Goal: Task Accomplishment & Management: Manage account settings

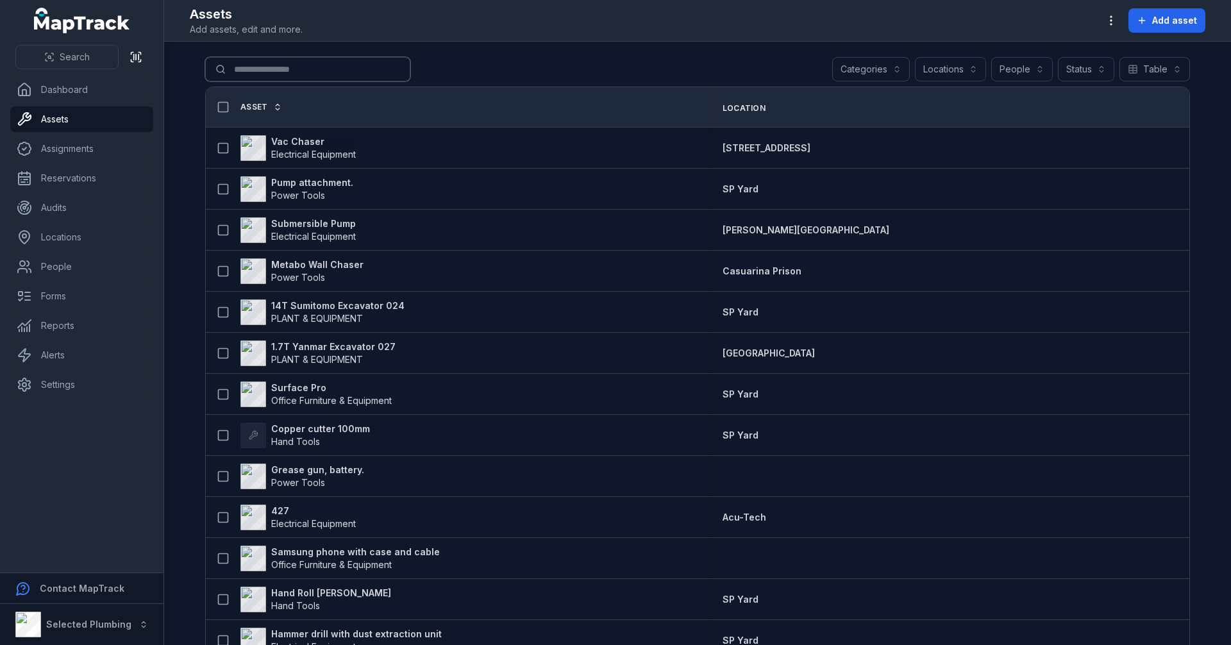
click at [276, 66] on input "Search for assets" at bounding box center [307, 69] width 205 height 24
click at [91, 266] on link "People" at bounding box center [81, 267] width 143 height 26
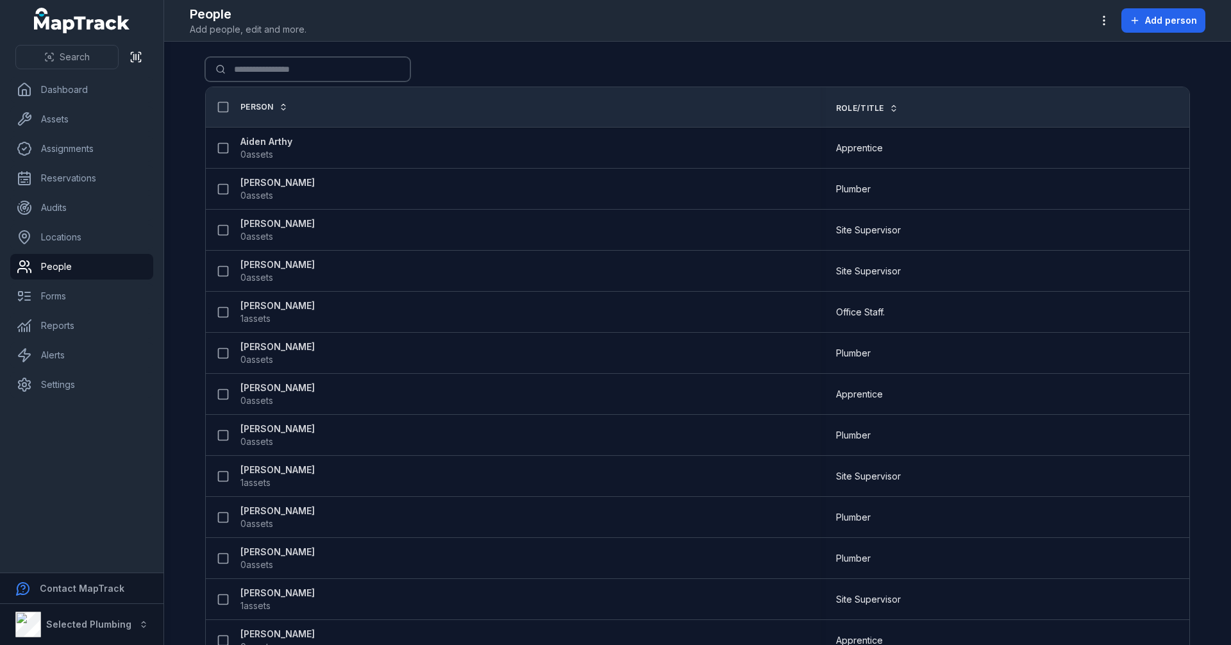
click at [265, 63] on input "Search for people" at bounding box center [307, 69] width 205 height 24
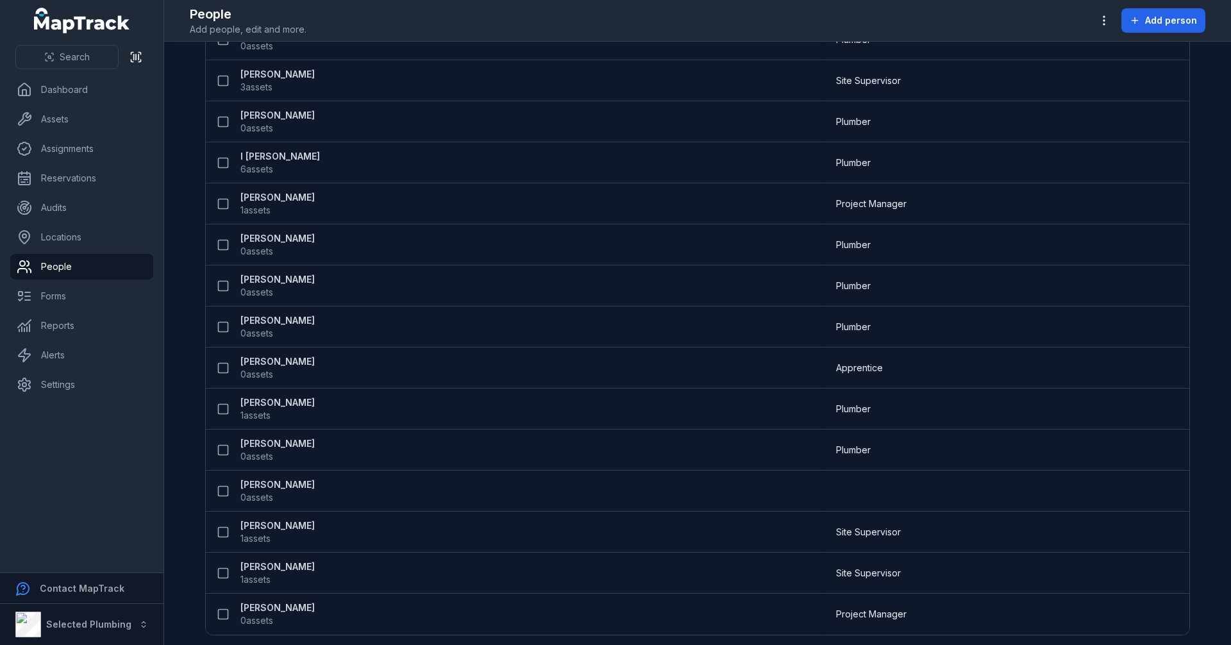
scroll to position [360, 0]
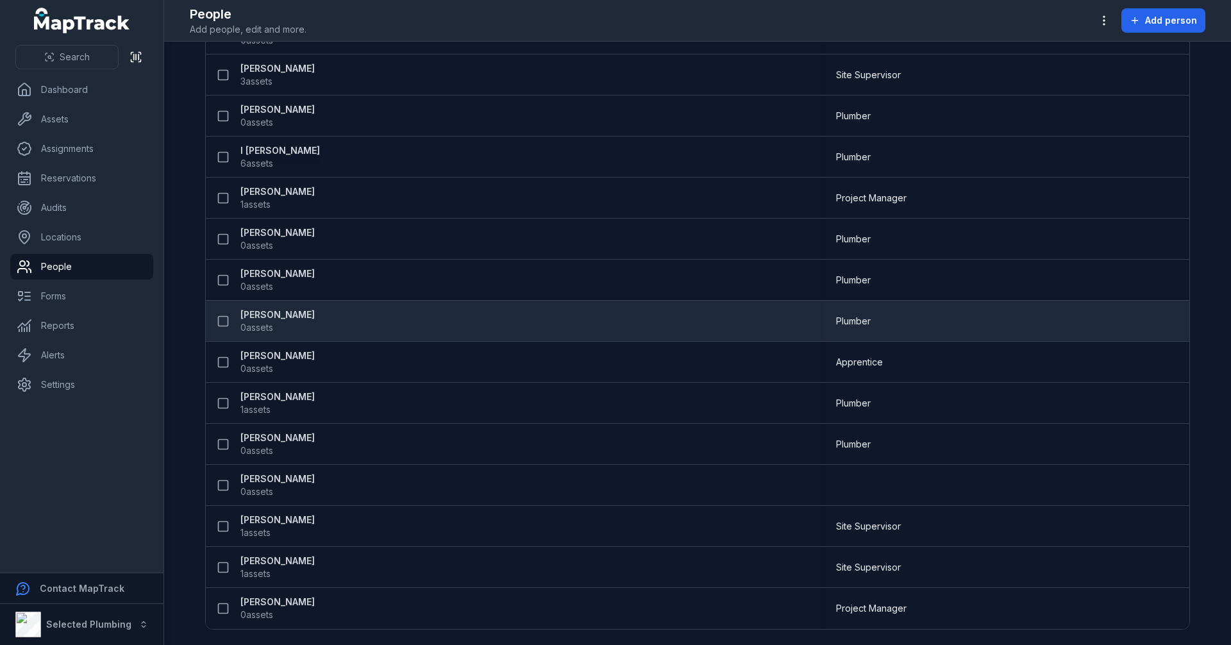
type input "***"
click at [297, 312] on strong "[PERSON_NAME]" at bounding box center [277, 314] width 74 height 13
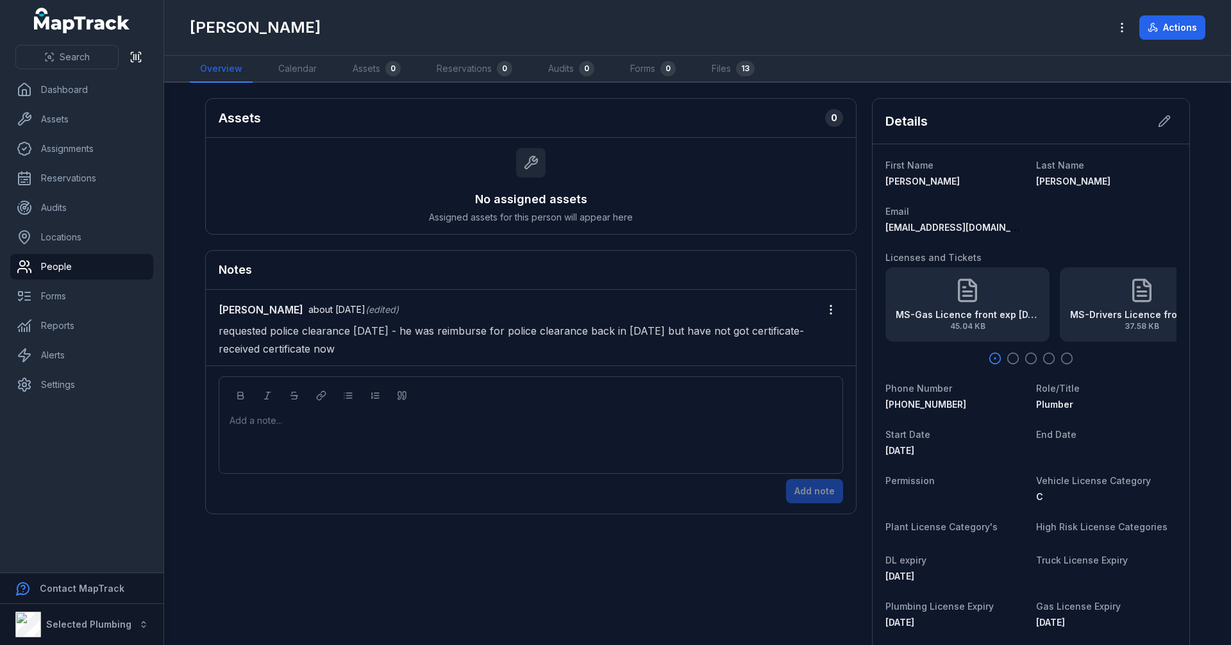
click at [1008, 358] on icon "button" at bounding box center [1012, 358] width 13 height 13
click at [1027, 360] on icon "button" at bounding box center [1030, 358] width 13 height 13
click at [1049, 359] on circle "button" at bounding box center [1048, 358] width 11 height 11
click at [1067, 356] on circle "button" at bounding box center [1066, 358] width 11 height 11
click at [1044, 358] on icon "button" at bounding box center [1048, 358] width 13 height 13
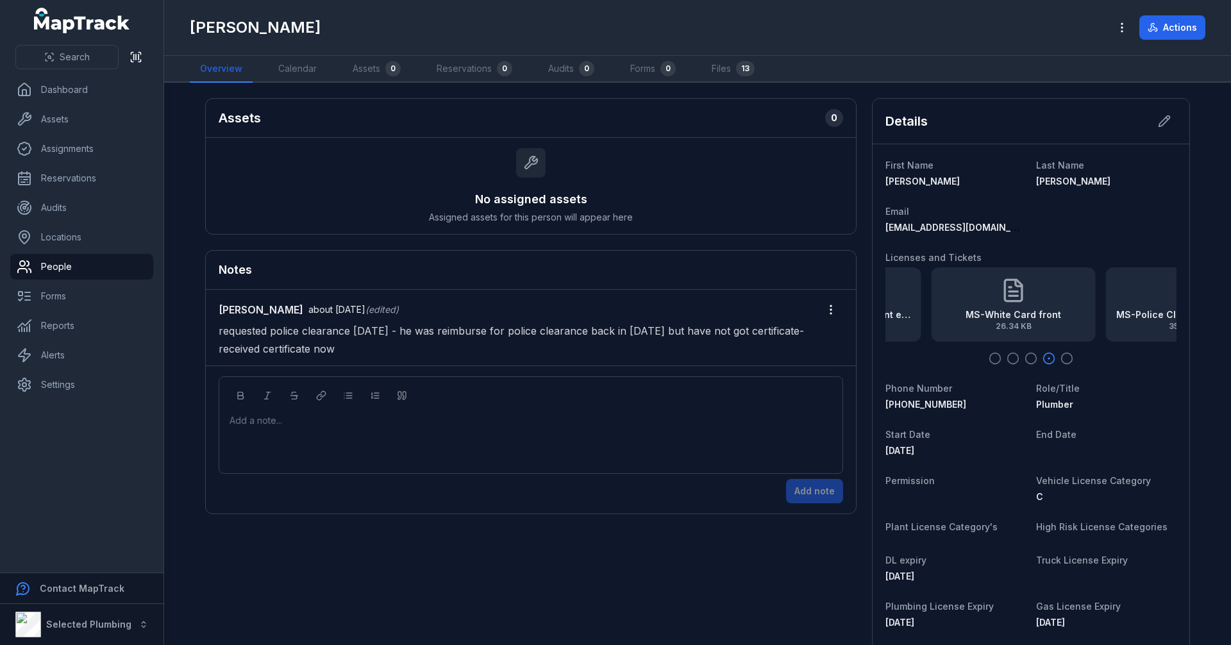
click at [1029, 359] on icon "button" at bounding box center [1030, 358] width 13 height 13
click at [1012, 358] on icon "button" at bounding box center [1012, 358] width 13 height 13
click at [993, 361] on icon "button" at bounding box center [994, 358] width 13 height 13
click at [724, 69] on link "Files 13" at bounding box center [732, 69] width 63 height 27
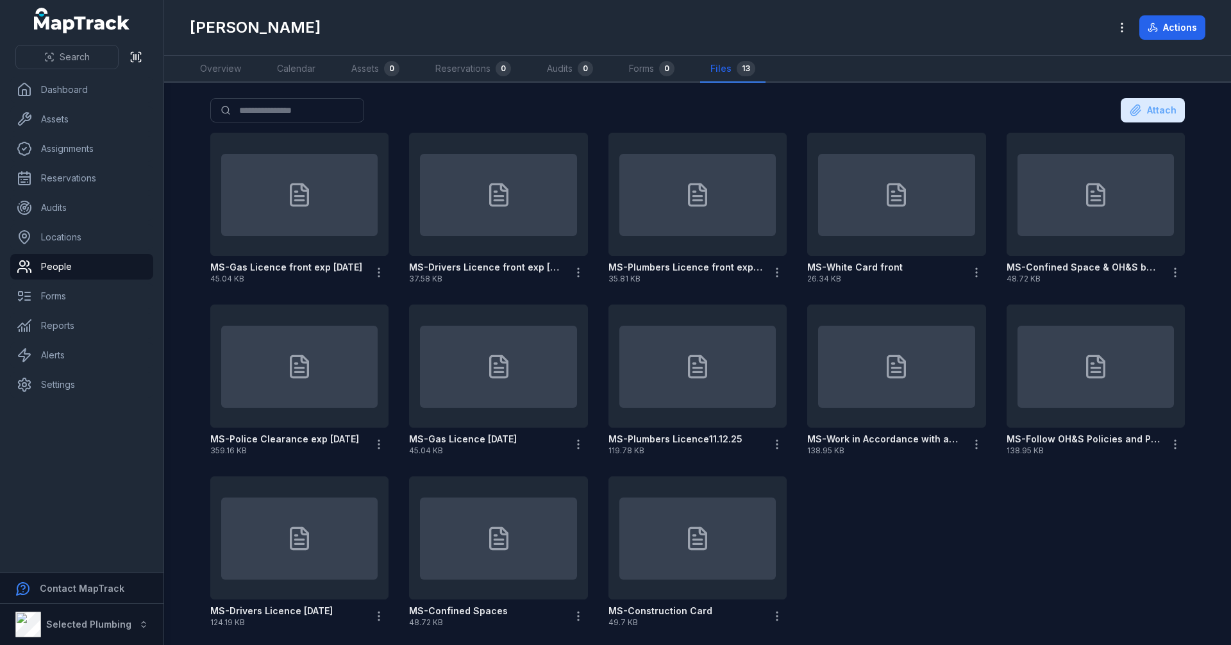
click at [920, 502] on div "MS-Gas Licence front exp [DATE] 45.04 KB MS-Drivers Licence front exp [DATE] 37…" at bounding box center [697, 380] width 984 height 505
click at [858, 489] on div "MS-Gas Licence front exp [DATE] 45.04 KB MS-Drivers Licence front exp [DATE] 37…" at bounding box center [697, 380] width 984 height 505
click at [993, 547] on div "MS-Gas Licence front exp [DATE] 45.04 KB MS-Drivers Licence front exp [DATE] 37…" at bounding box center [697, 380] width 984 height 505
click at [693, 363] on icon at bounding box center [698, 367] width 26 height 26
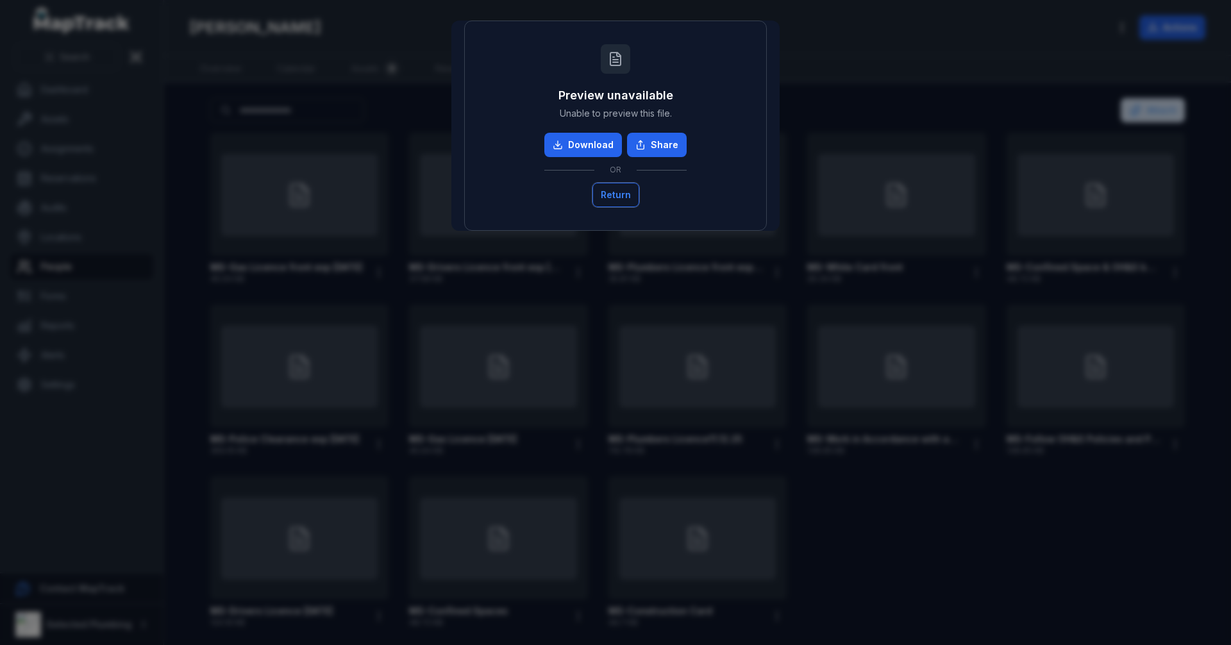
click at [621, 194] on button "Return" at bounding box center [615, 195] width 47 height 24
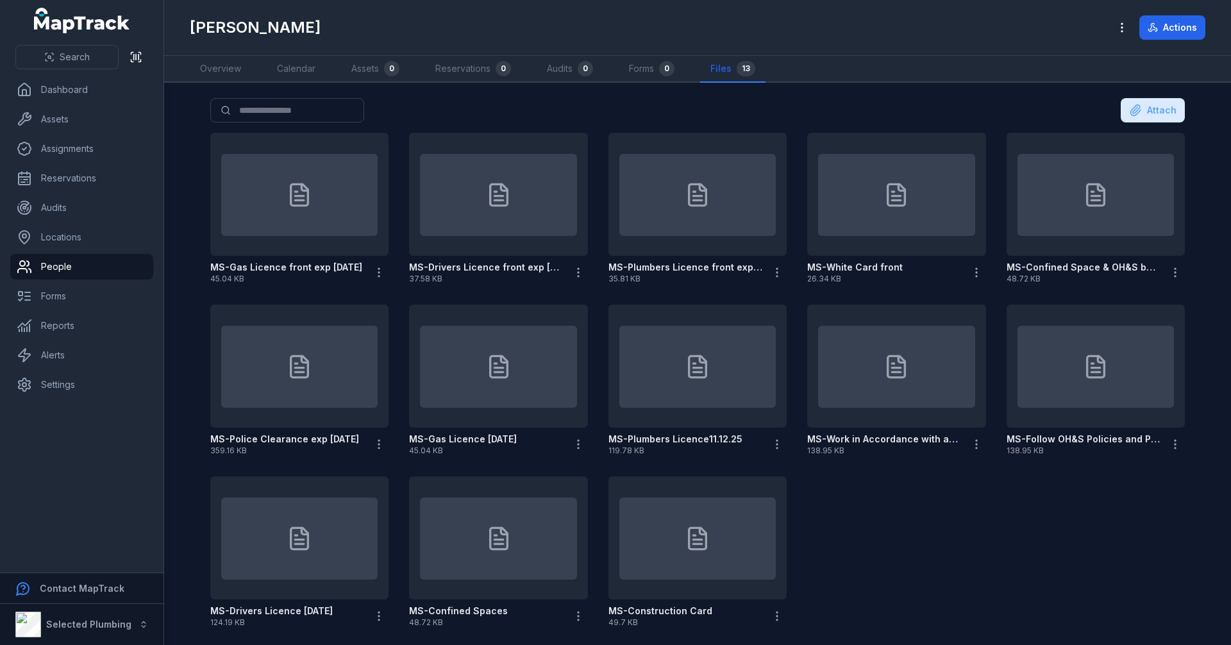
click at [972, 513] on div "MS-Gas Licence front exp [DATE] 45.04 KB MS-Drivers Licence front exp [DATE] 37…" at bounding box center [697, 380] width 984 height 505
click at [923, 181] on div at bounding box center [896, 195] width 156 height 82
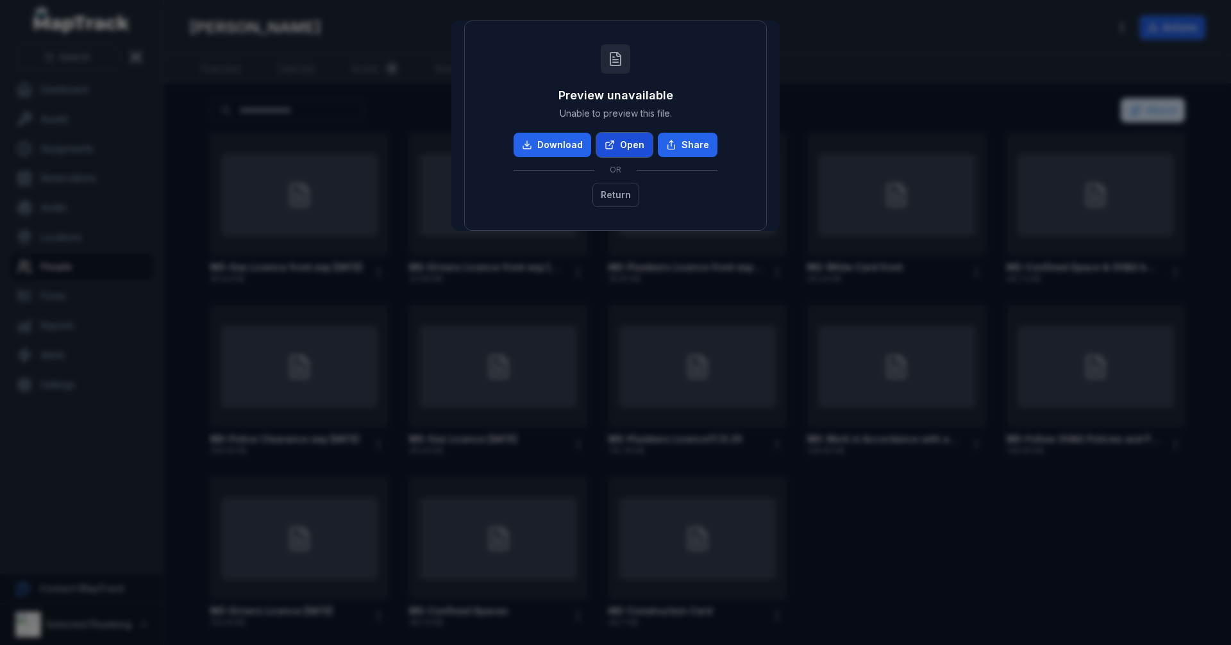
click at [619, 141] on link "Open" at bounding box center [624, 145] width 56 height 24
click at [620, 142] on link "Open" at bounding box center [624, 145] width 56 height 24
click at [604, 185] on button "Return" at bounding box center [615, 195] width 47 height 24
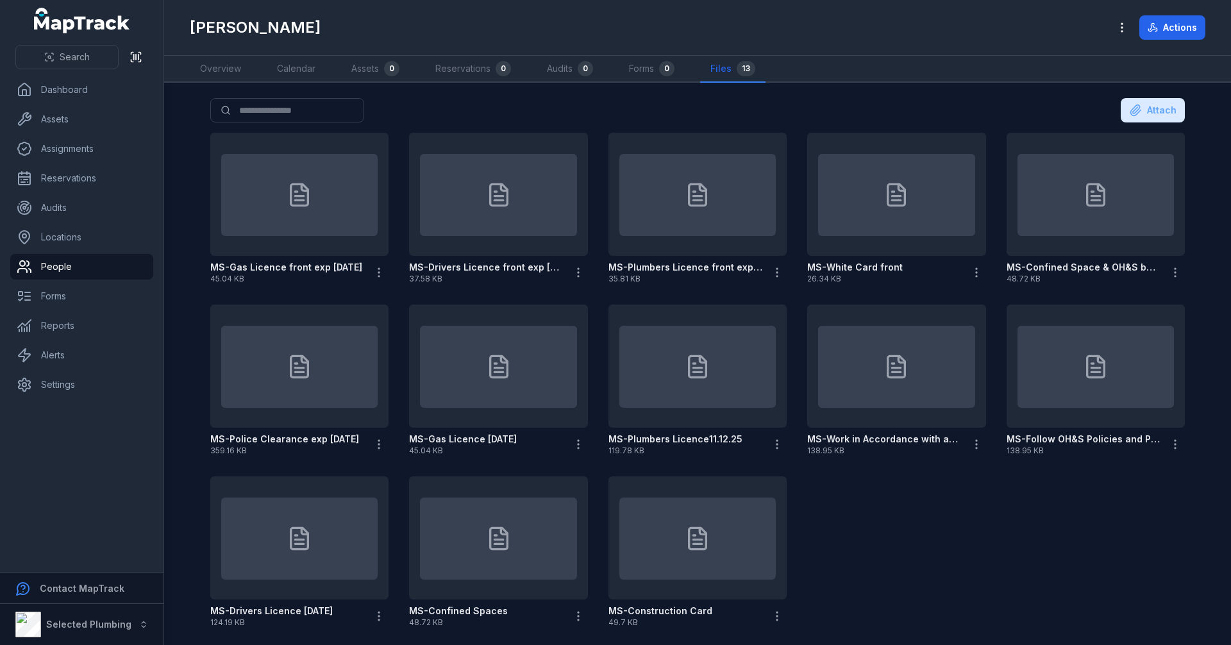
click at [896, 563] on div "MS-Gas Licence front exp [DATE] 45.04 KB MS-Drivers Licence front exp [DATE] 37…" at bounding box center [697, 380] width 984 height 505
click at [923, 517] on div "MS-Gas Licence front exp [DATE] 45.04 KB MS-Drivers Licence front exp [DATE] 37…" at bounding box center [697, 380] width 984 height 505
click at [60, 267] on link "People" at bounding box center [81, 267] width 143 height 26
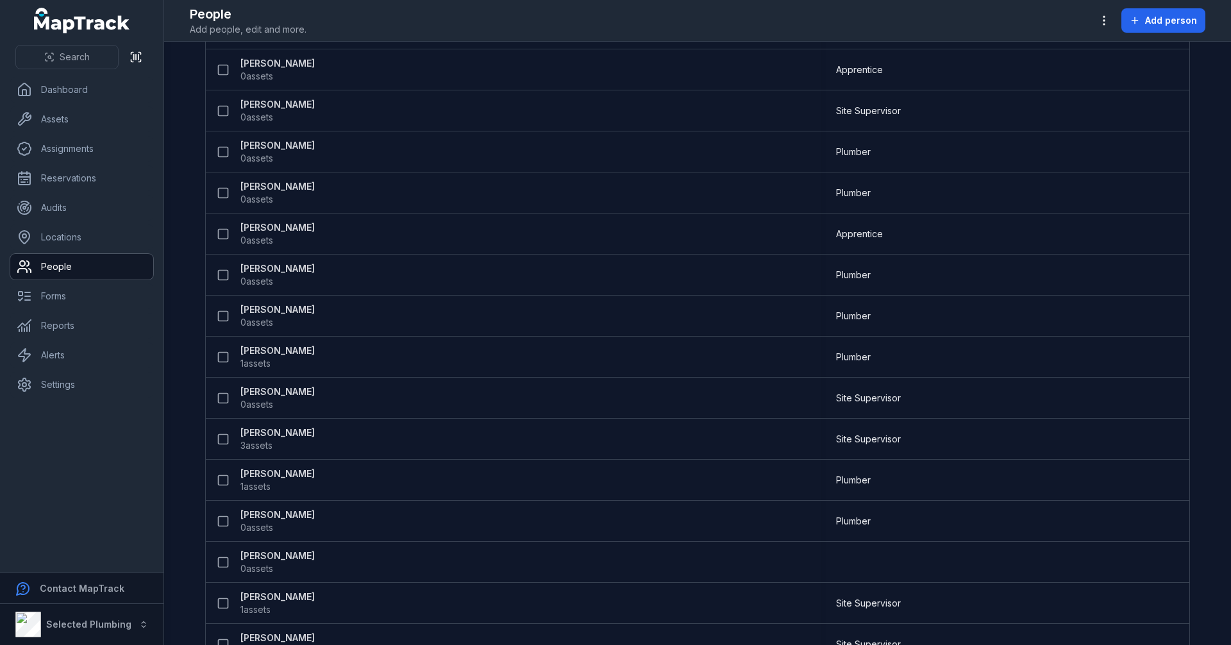
scroll to position [2239, 0]
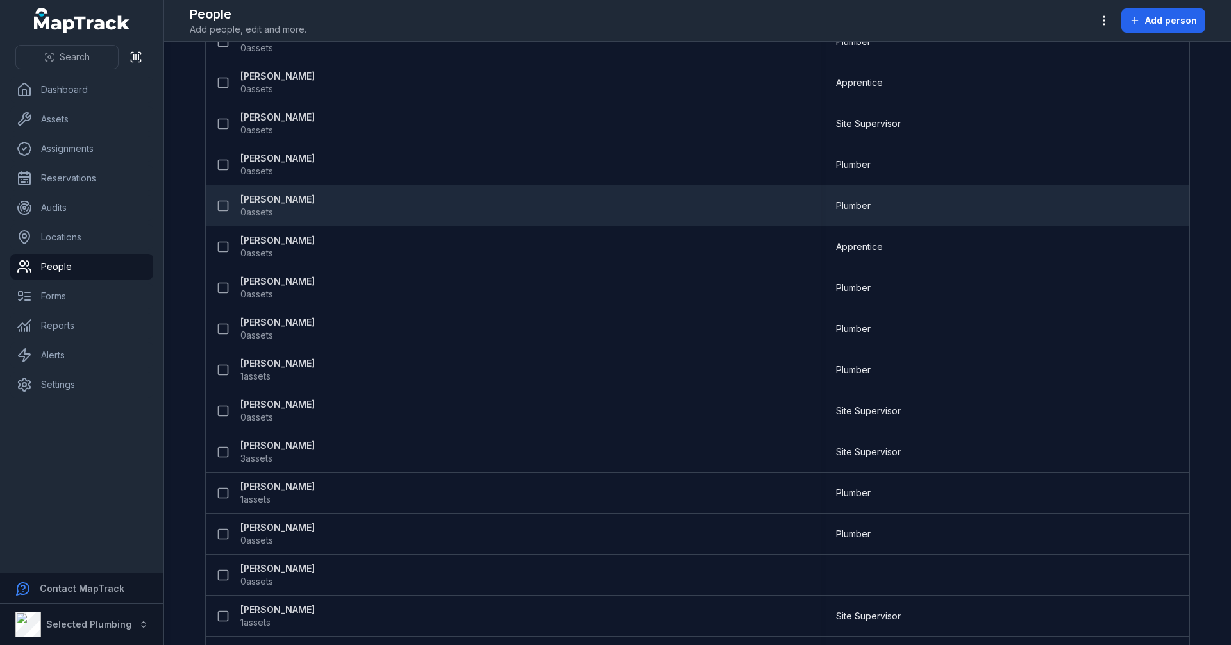
click at [303, 206] on span "0 assets" at bounding box center [277, 212] width 74 height 13
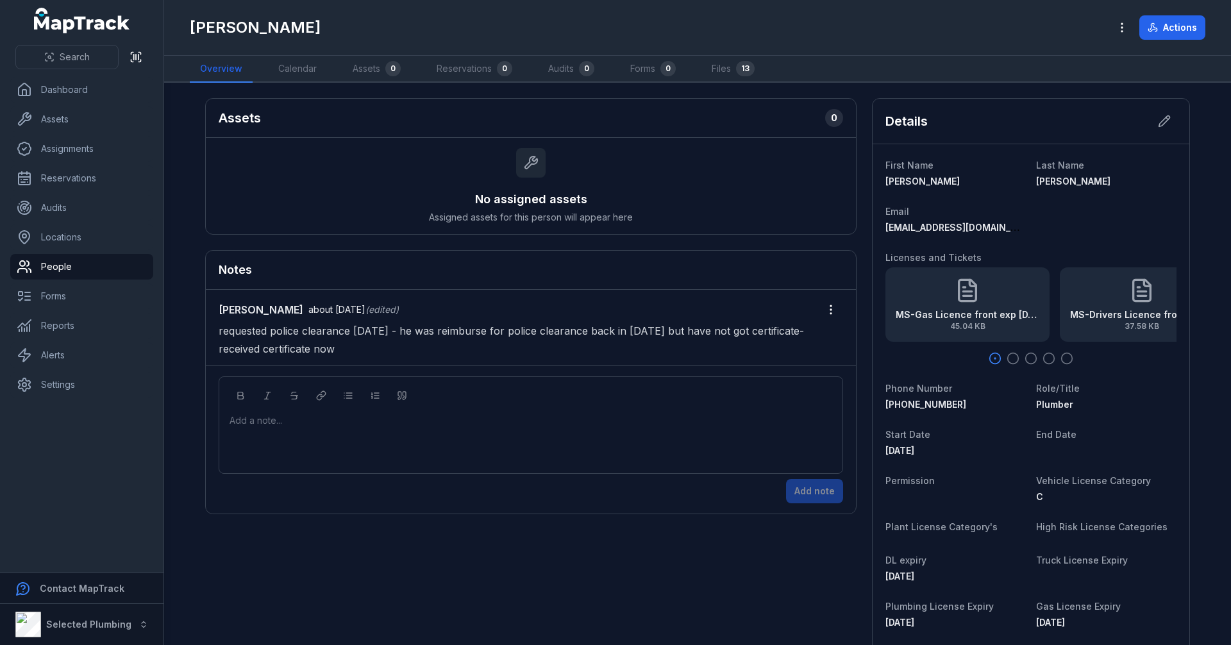
drag, startPoint x: 333, startPoint y: 347, endPoint x: 209, endPoint y: 306, distance: 130.3
click at [209, 306] on div "[PERSON_NAME] about [DATE] (edited) requested police clearance [DATE] - he was …" at bounding box center [531, 328] width 650 height 76
click at [333, 347] on p "requested police clearance [DATE] - he was reimburse for police clearance back …" at bounding box center [531, 340] width 624 height 36
click at [1060, 354] on icon "button" at bounding box center [1066, 358] width 13 height 13
click at [993, 356] on icon "button" at bounding box center [994, 358] width 13 height 13
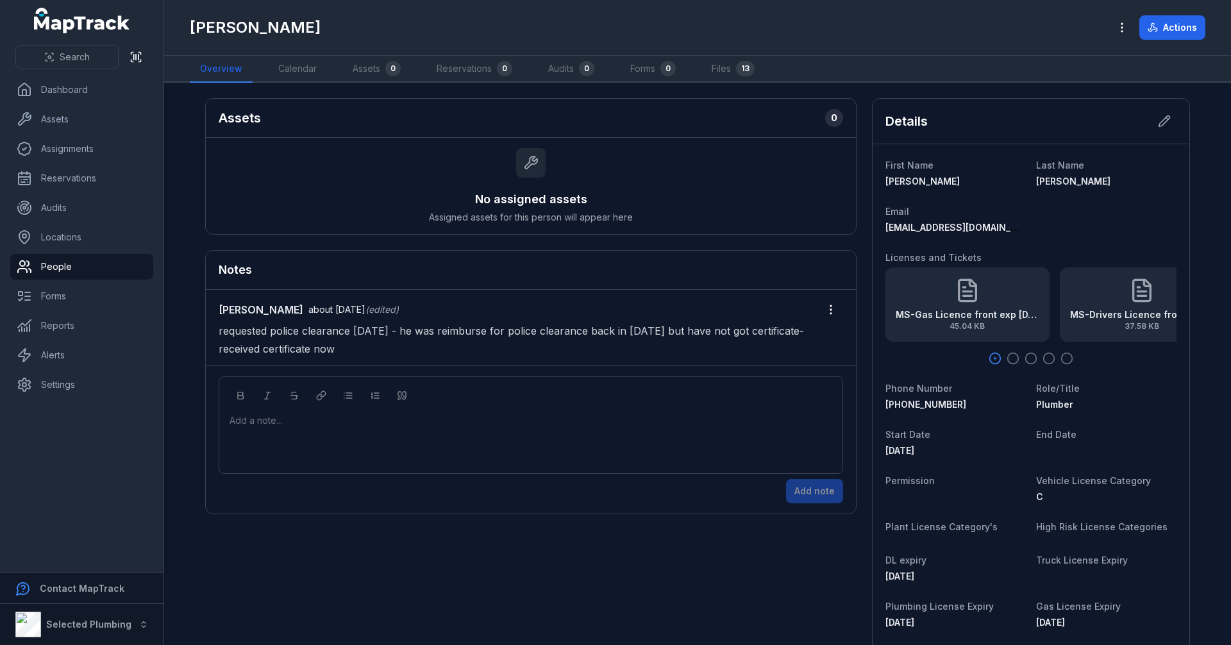
click at [381, 416] on div at bounding box center [531, 420] width 602 height 13
click at [317, 426] on div at bounding box center [531, 420] width 602 height 13
click at [304, 417] on div at bounding box center [531, 420] width 602 height 13
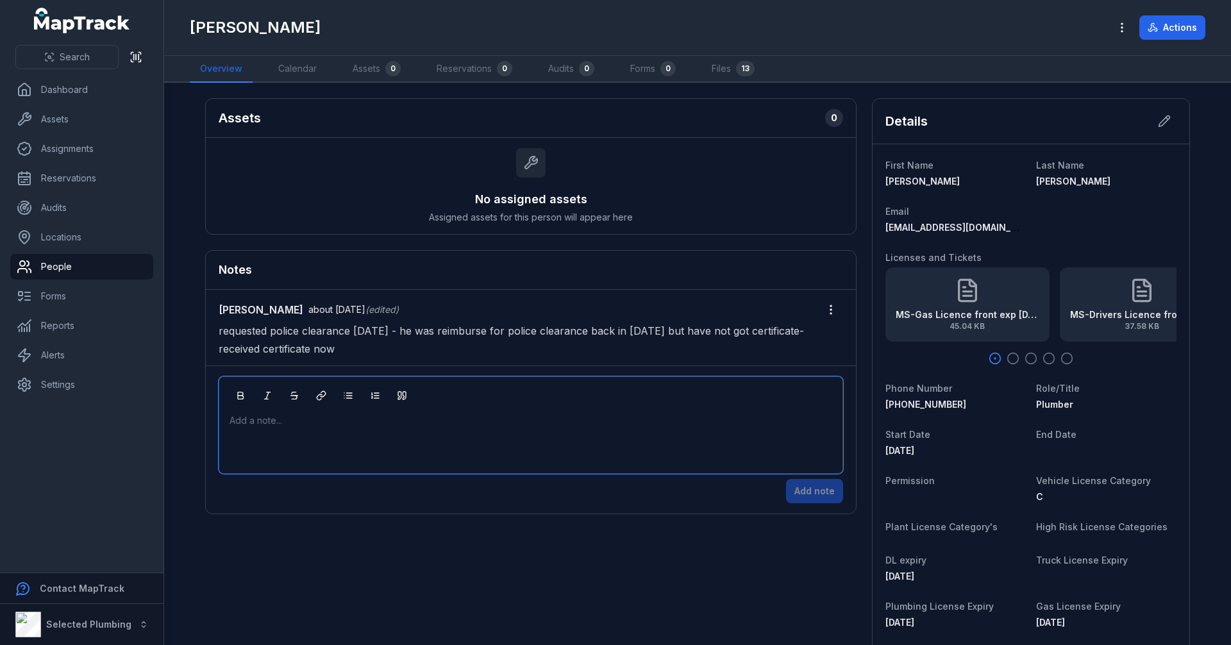
click at [286, 419] on div at bounding box center [531, 420] width 602 height 13
click at [297, 436] on div "Add a note..." at bounding box center [530, 439] width 602 height 51
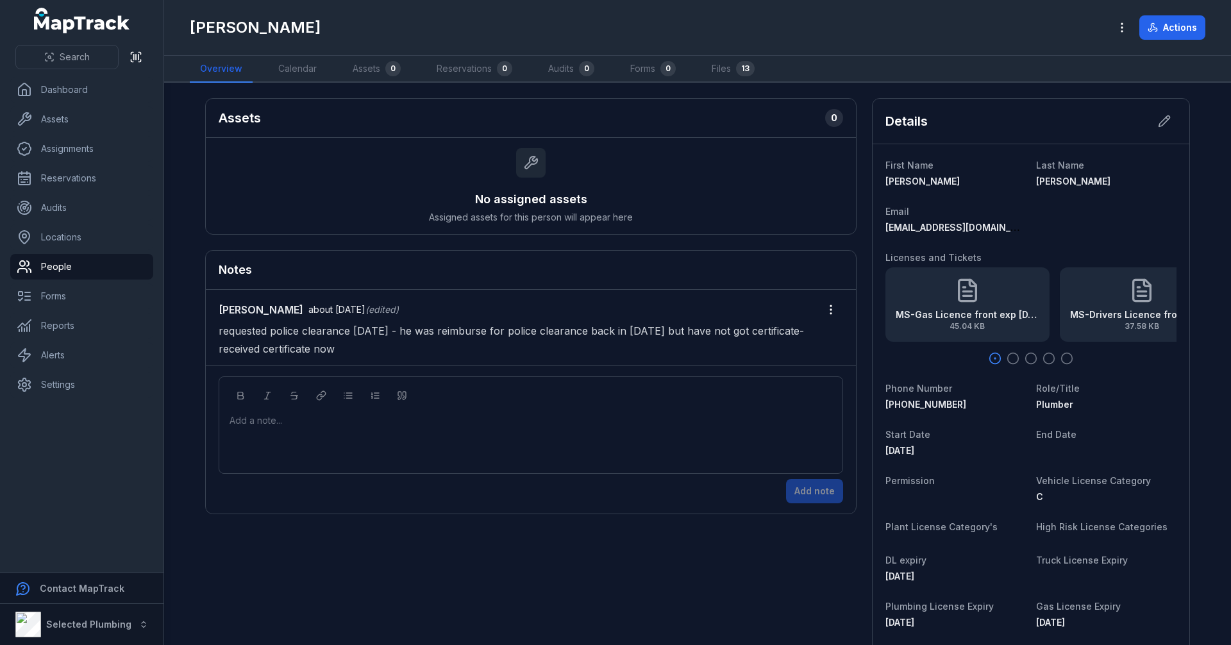
click at [304, 418] on div at bounding box center [531, 420] width 602 height 13
click at [270, 418] on div at bounding box center [531, 420] width 602 height 13
click at [1061, 360] on icon "button" at bounding box center [1066, 358] width 13 height 13
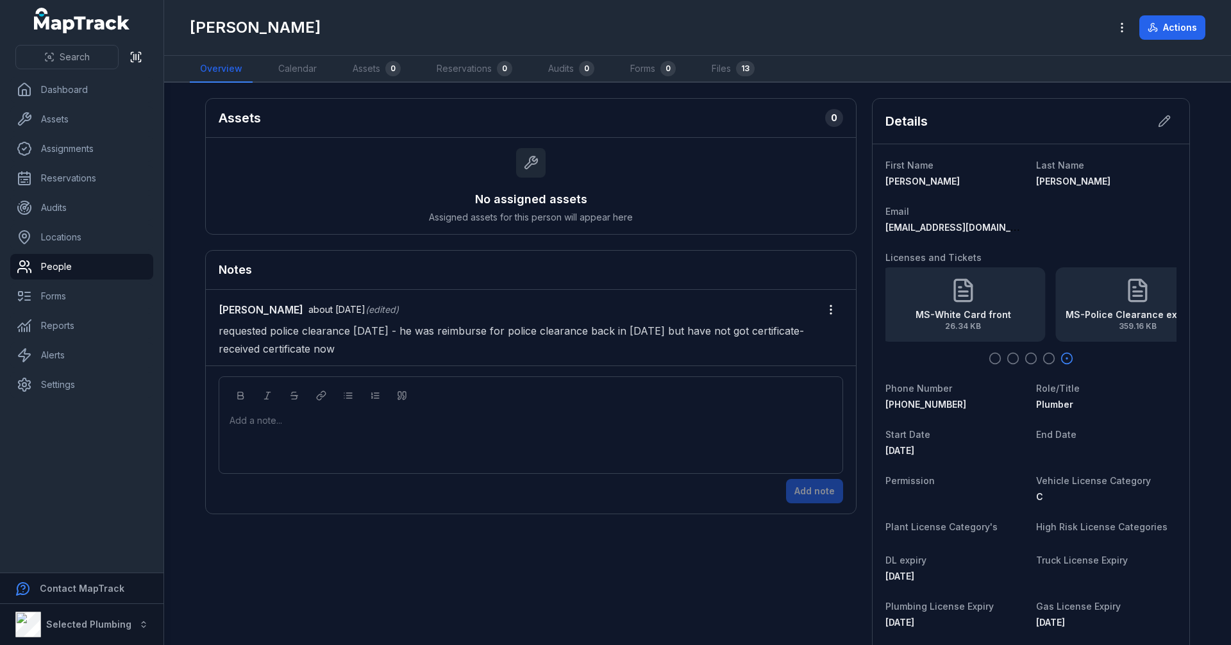
click at [1027, 361] on icon "button" at bounding box center [1030, 358] width 13 height 13
click at [1006, 358] on icon "button" at bounding box center [1012, 358] width 13 height 13
click at [995, 359] on circle "button" at bounding box center [995, 358] width 11 height 11
click at [992, 286] on div "MS-Gas Licence front exp [DATE] 45.04 KB" at bounding box center [966, 304] width 164 height 74
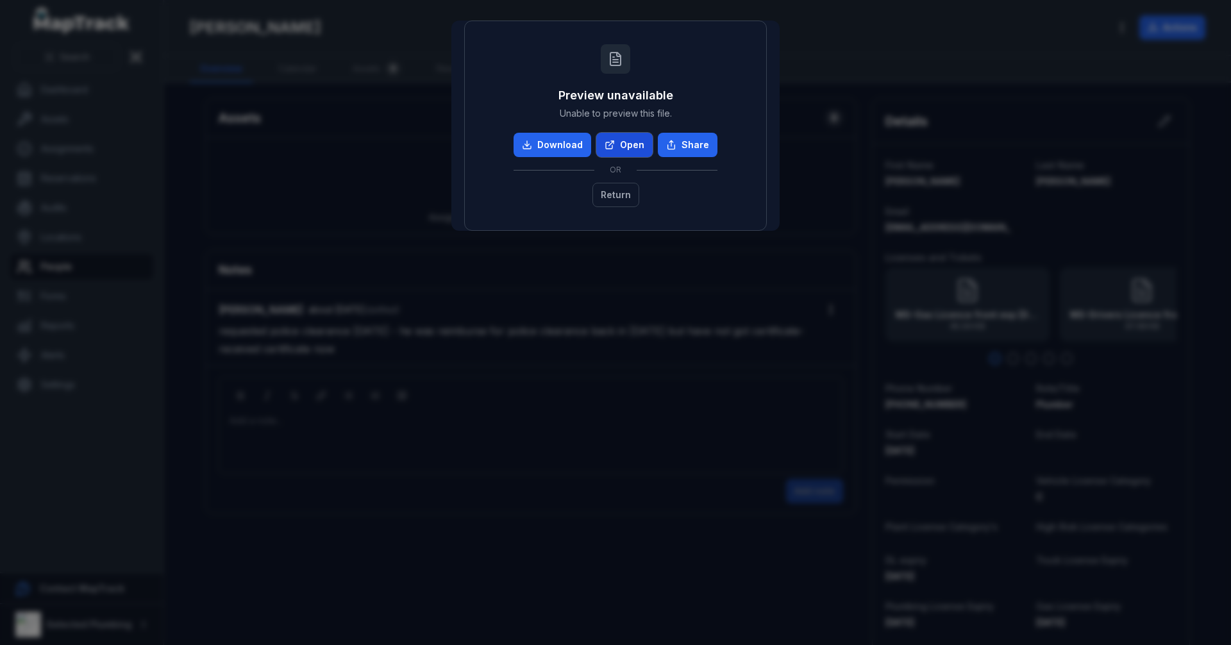
click at [620, 145] on link "Open" at bounding box center [624, 145] width 56 height 24
click at [620, 191] on button "Return" at bounding box center [615, 195] width 47 height 24
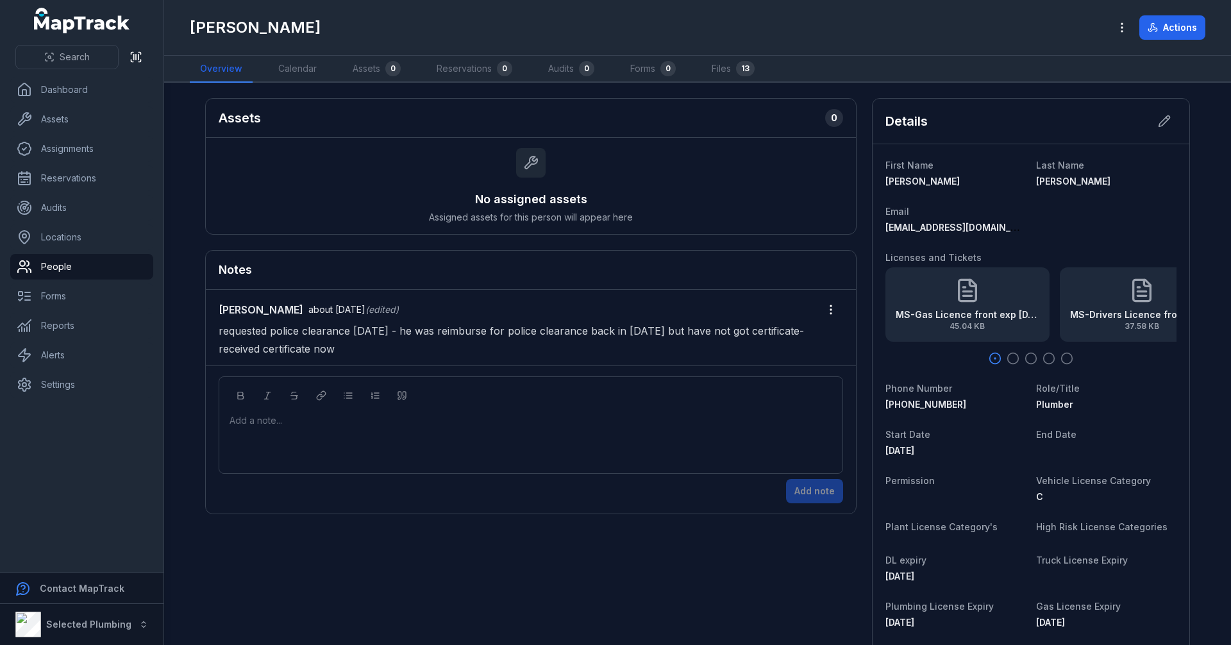
click at [1009, 356] on icon "button" at bounding box center [1012, 358] width 13 height 13
click at [1024, 356] on icon "button" at bounding box center [1030, 358] width 13 height 13
click at [1042, 357] on icon "button" at bounding box center [1048, 358] width 13 height 13
click at [1069, 357] on div at bounding box center [1030, 358] width 291 height 13
click at [1065, 357] on icon "button" at bounding box center [1066, 358] width 13 height 13
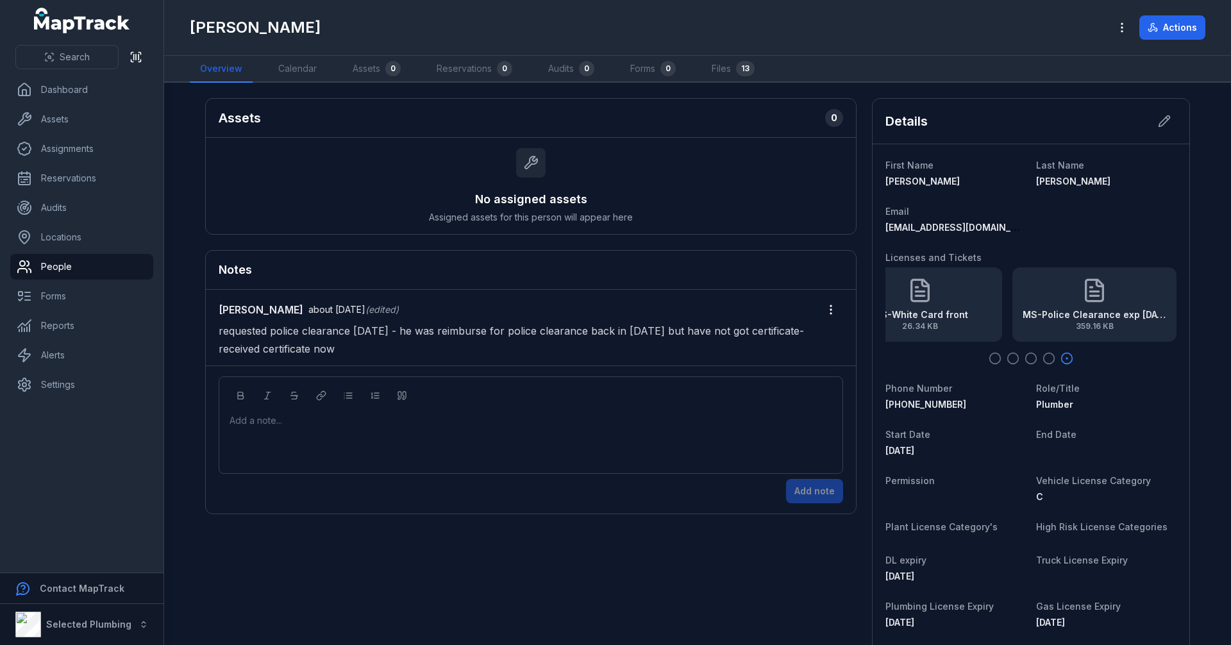
click at [994, 357] on icon "button" at bounding box center [994, 358] width 13 height 13
click at [729, 74] on link "Files 13" at bounding box center [732, 69] width 63 height 27
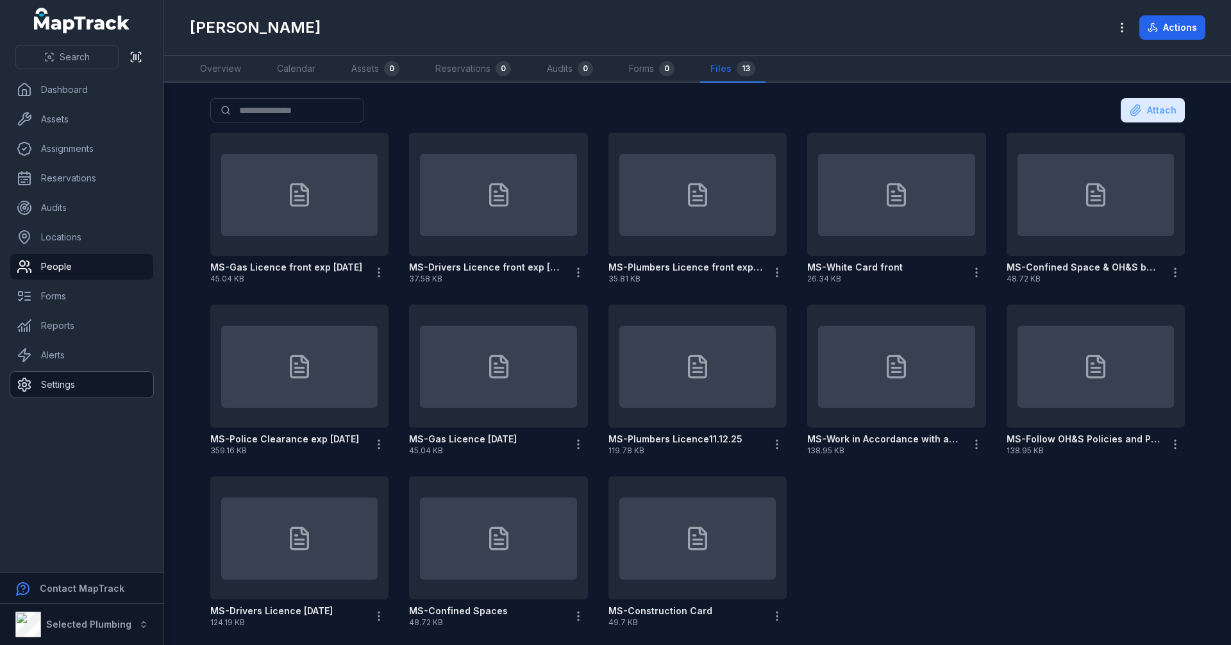
click at [71, 393] on link "Settings" at bounding box center [81, 385] width 143 height 26
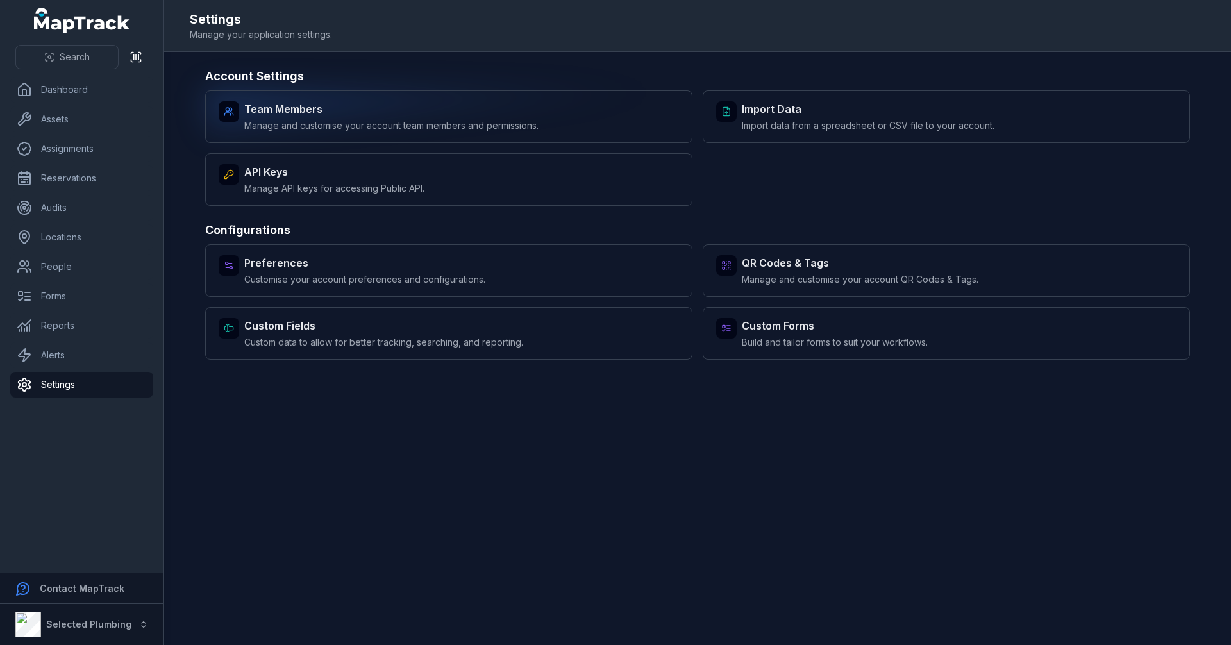
click at [374, 103] on strong "Team Members" at bounding box center [391, 108] width 294 height 15
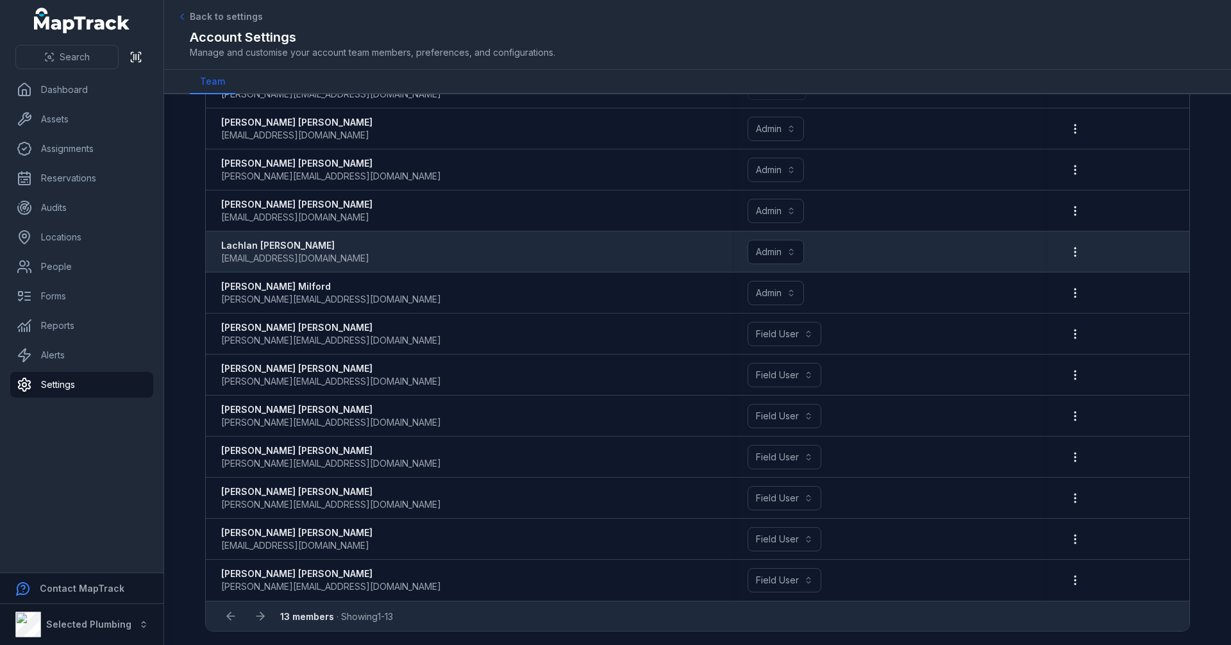
scroll to position [106, 0]
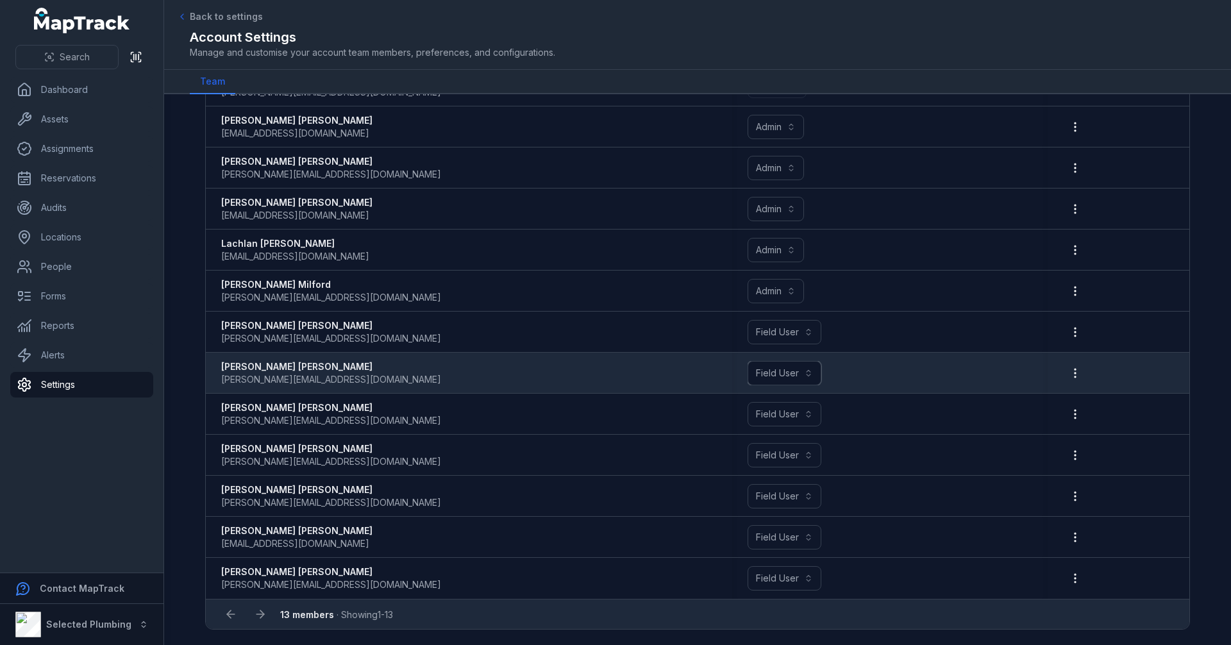
click at [797, 383] on button "Field User ******" at bounding box center [784, 373] width 74 height 24
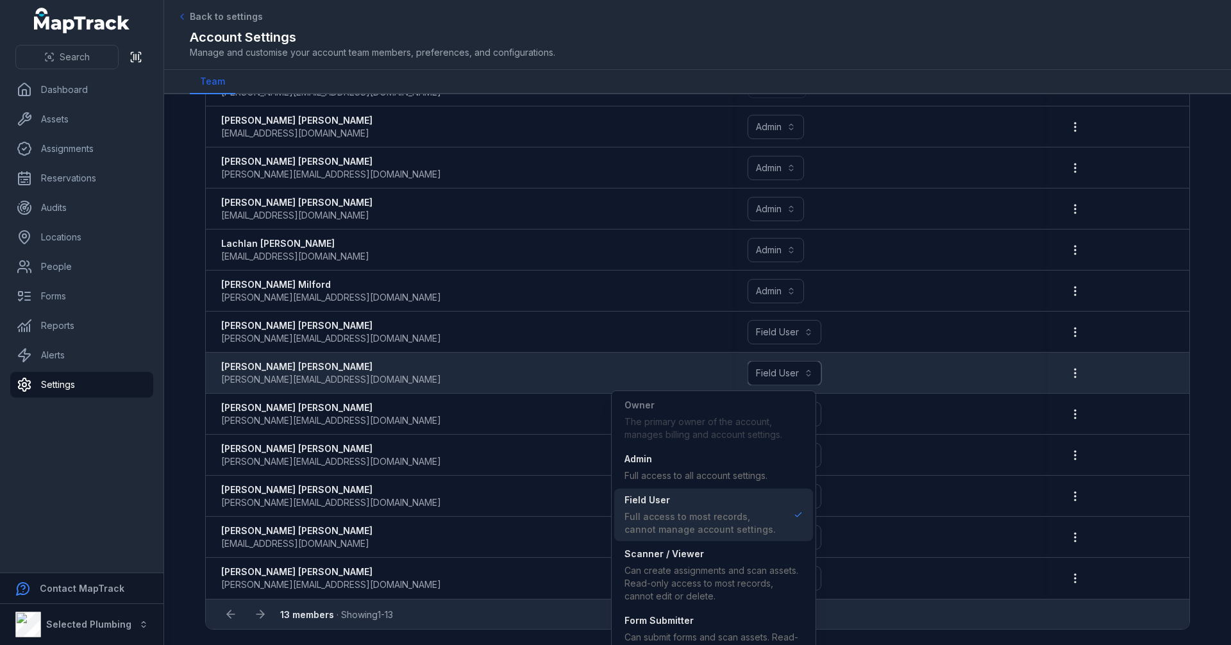
click at [793, 374] on button "Field User ******" at bounding box center [784, 373] width 74 height 24
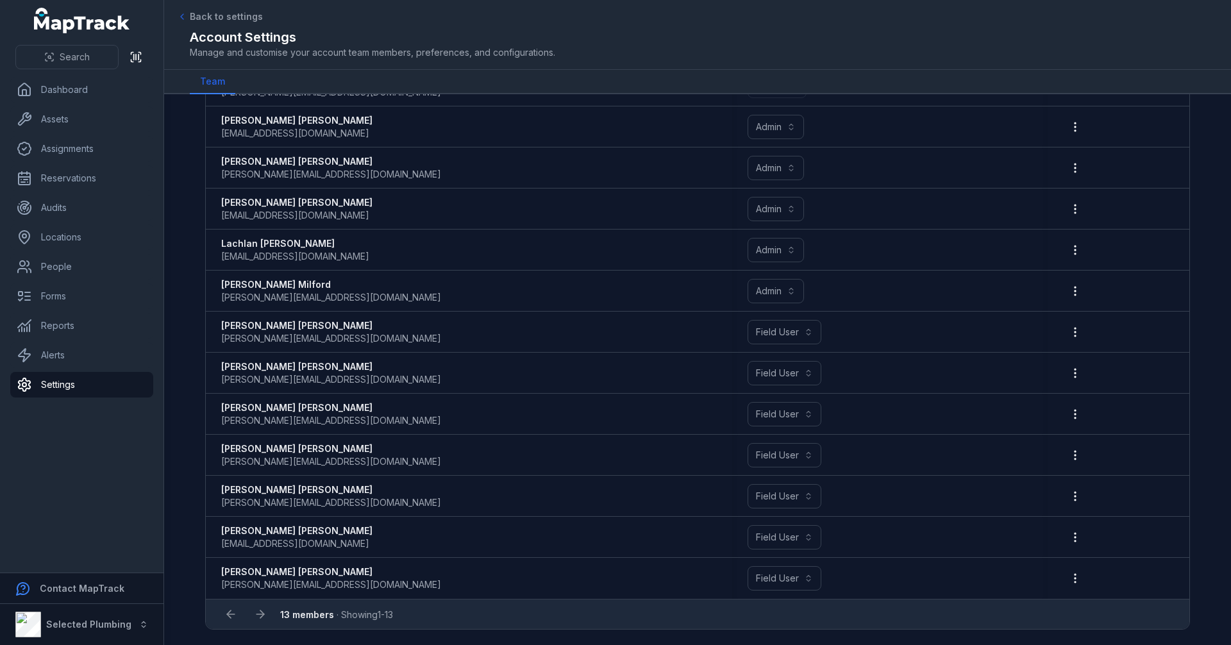
click at [74, 476] on nav "Dashboard Assets Assignments Reservations Audits Locations People Forms Reports…" at bounding box center [81, 324] width 163 height 495
click at [81, 265] on link "People" at bounding box center [81, 267] width 143 height 26
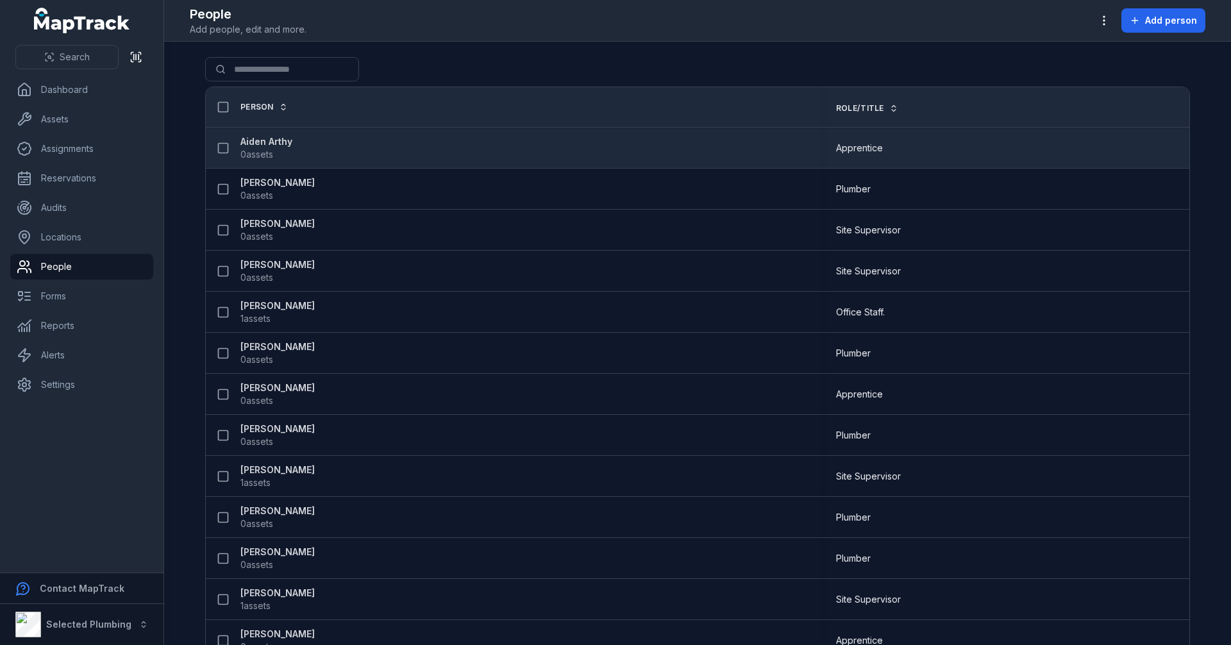
click at [272, 139] on strong "Aiden Arthy" at bounding box center [266, 141] width 52 height 13
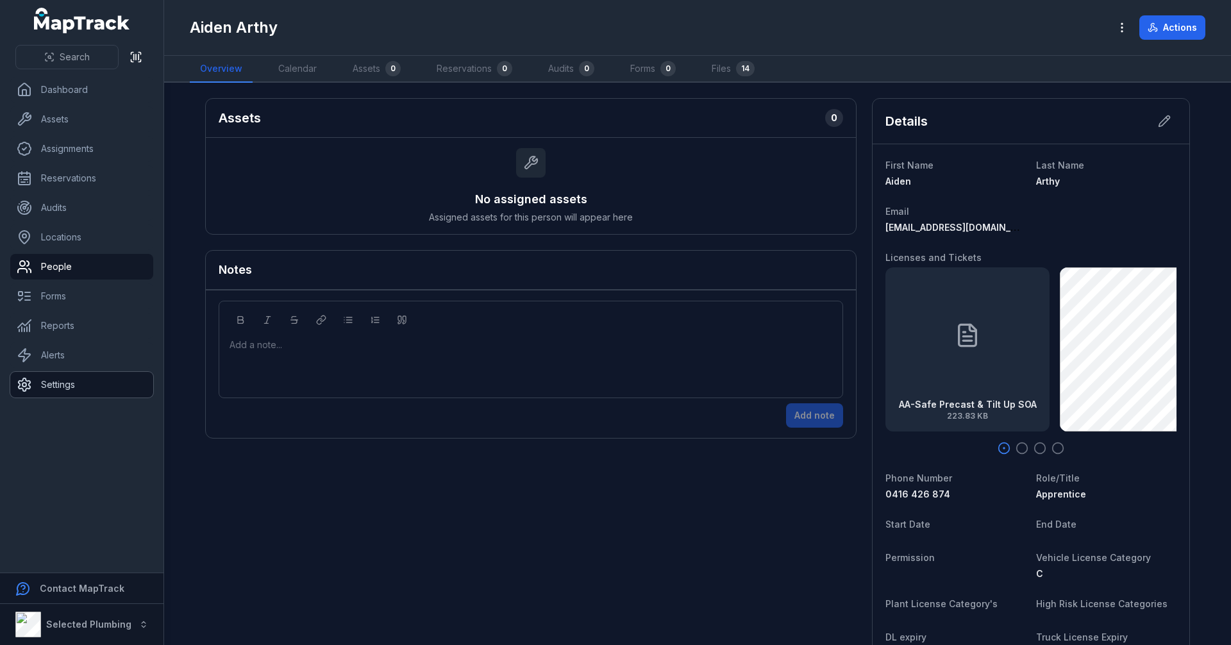
click at [55, 374] on link "Settings" at bounding box center [81, 385] width 143 height 26
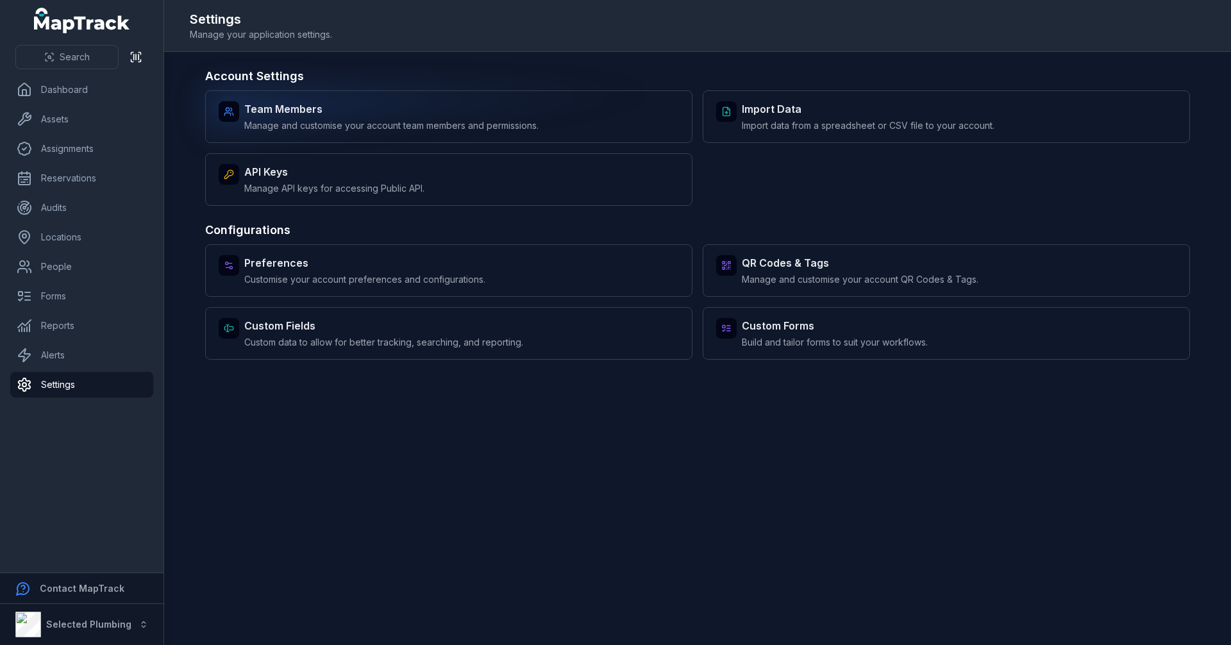
click at [388, 122] on span "Manage and customise your account team members and permissions." at bounding box center [391, 125] width 294 height 13
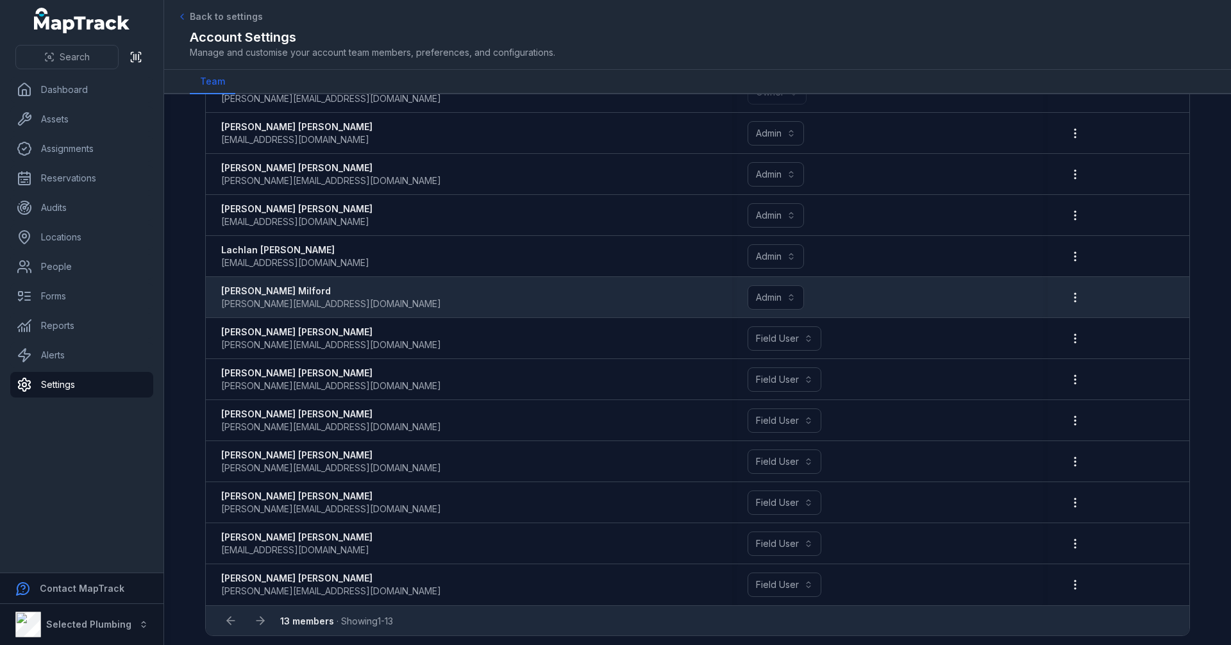
scroll to position [106, 0]
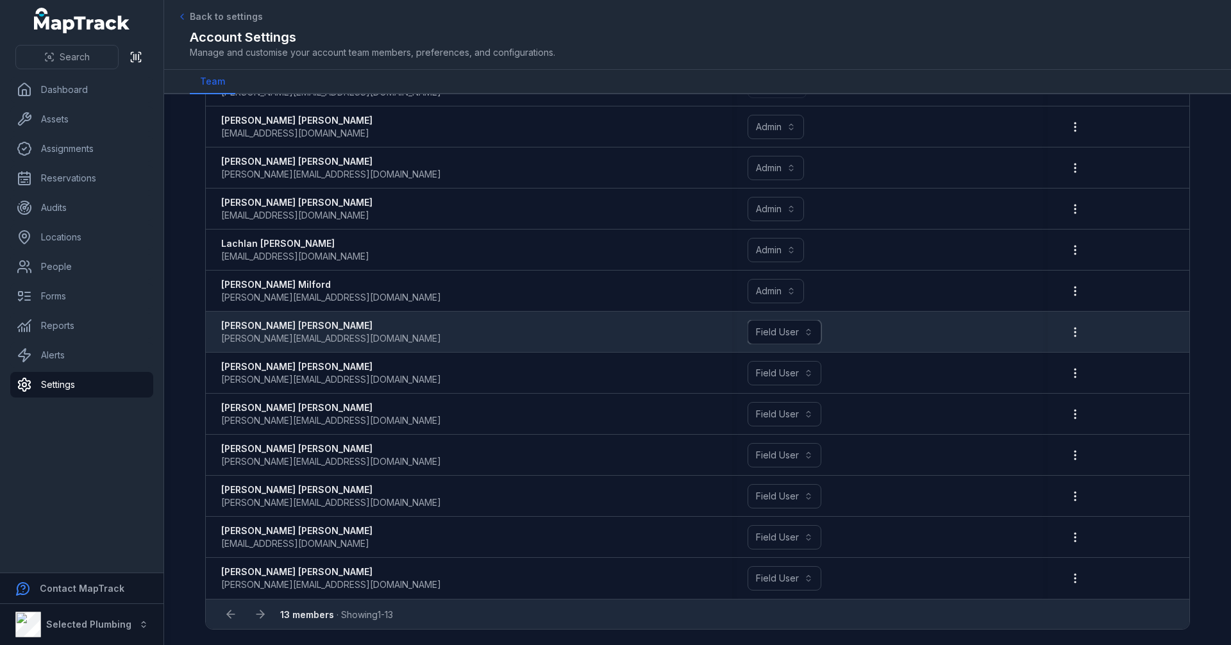
click at [808, 332] on button "Field User ******" at bounding box center [784, 332] width 74 height 24
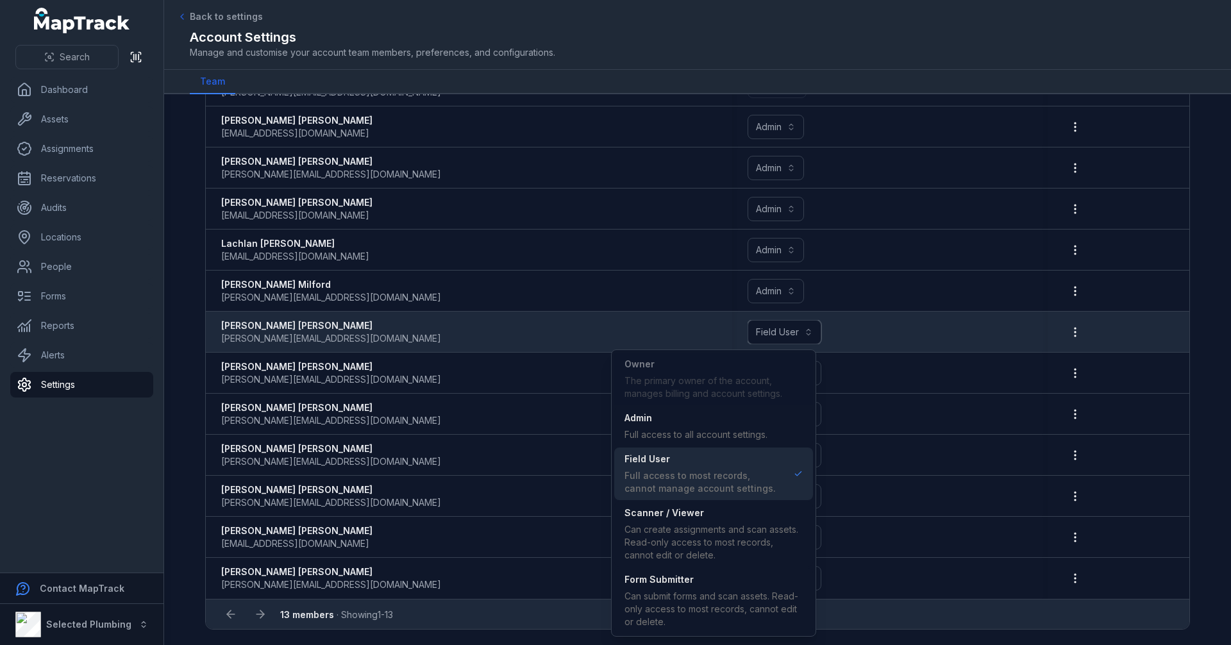
click at [808, 332] on button "Field User ******" at bounding box center [784, 332] width 74 height 24
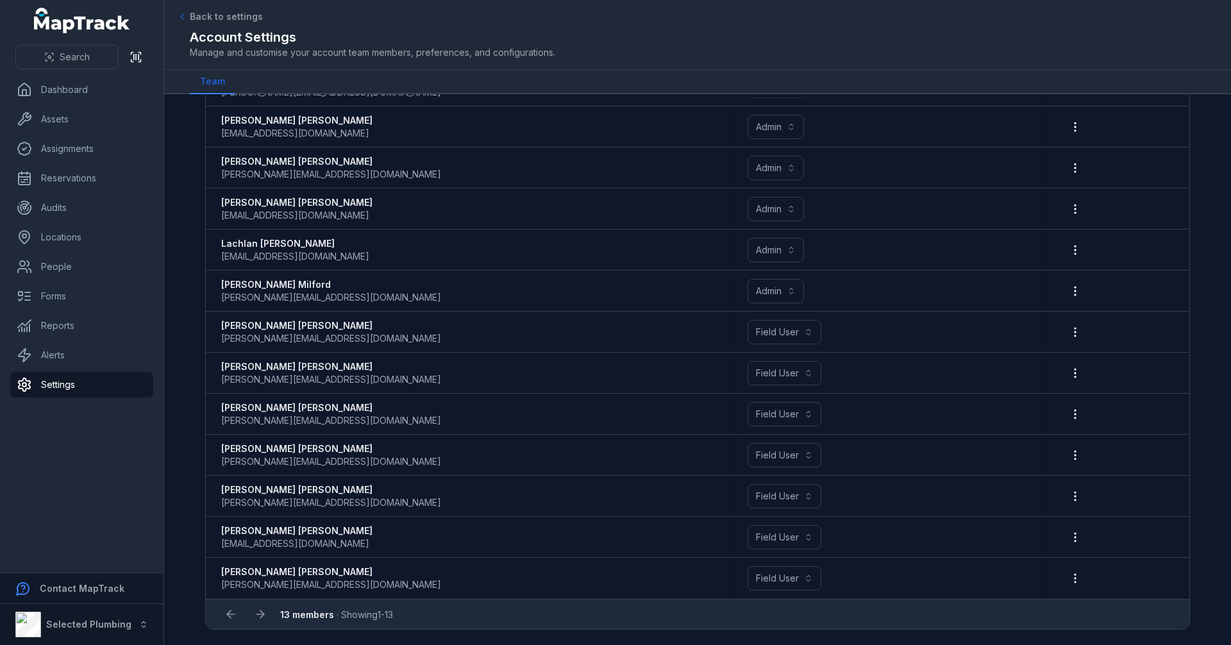
click at [83, 443] on nav "Dashboard Assets Assignments Reservations Audits Locations People Forms Reports…" at bounding box center [81, 324] width 163 height 495
click at [74, 510] on nav "Dashboard Assets Assignments Reservations Audits Locations People Forms Reports…" at bounding box center [81, 324] width 163 height 495
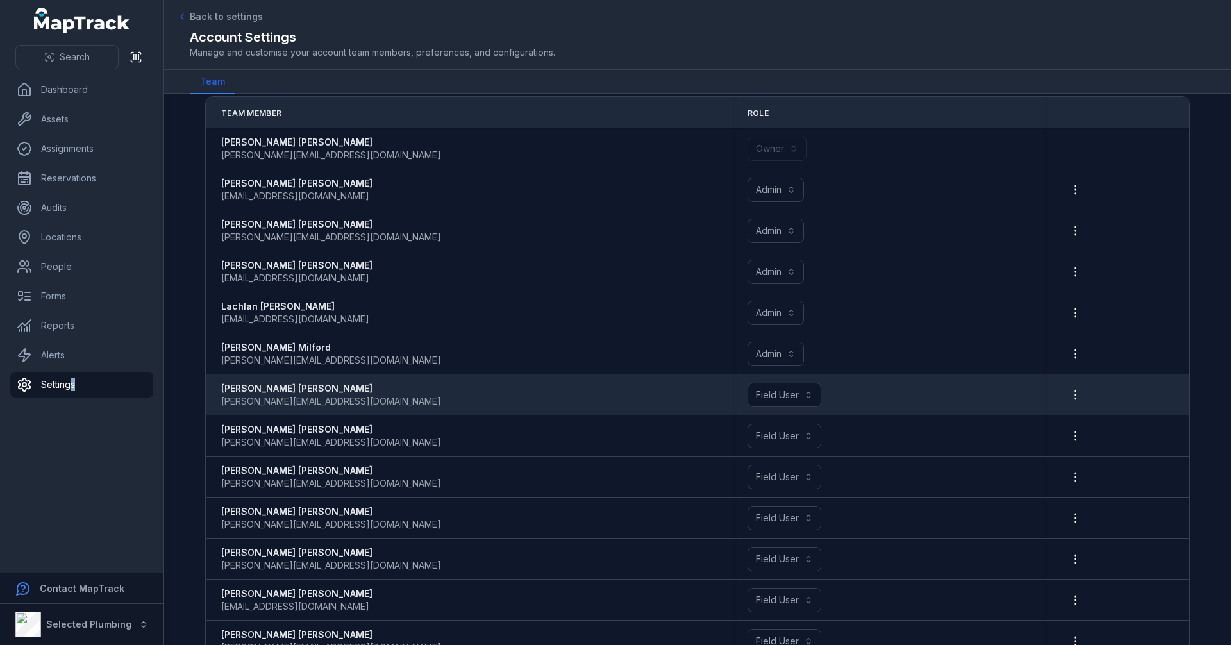
scroll to position [0, 0]
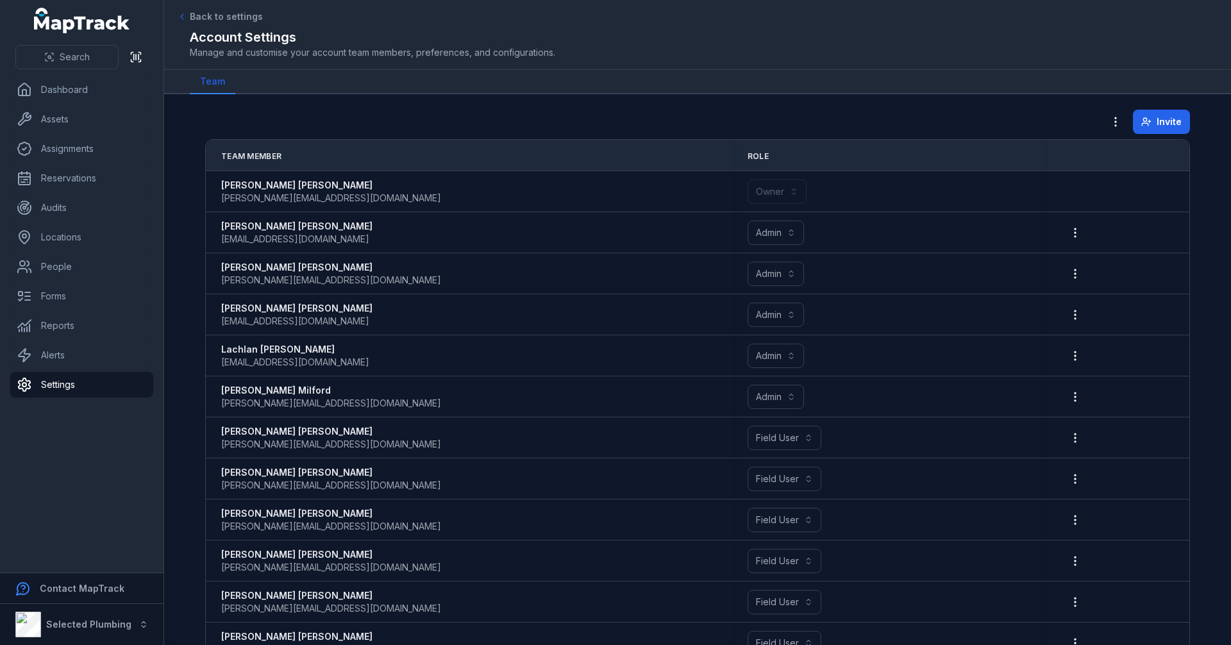
click at [231, 107] on main "**********" at bounding box center [697, 369] width 1066 height 551
click at [507, 121] on div "Invite" at bounding box center [697, 124] width 984 height 29
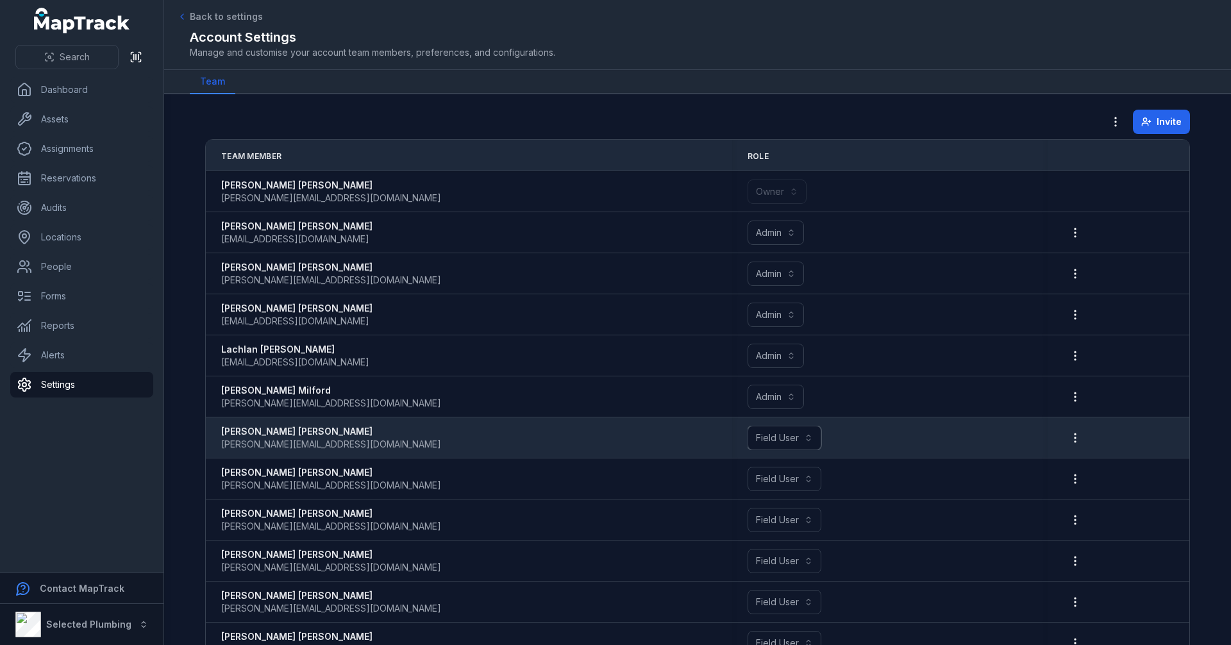
click at [777, 434] on button "Field User ******" at bounding box center [784, 438] width 74 height 24
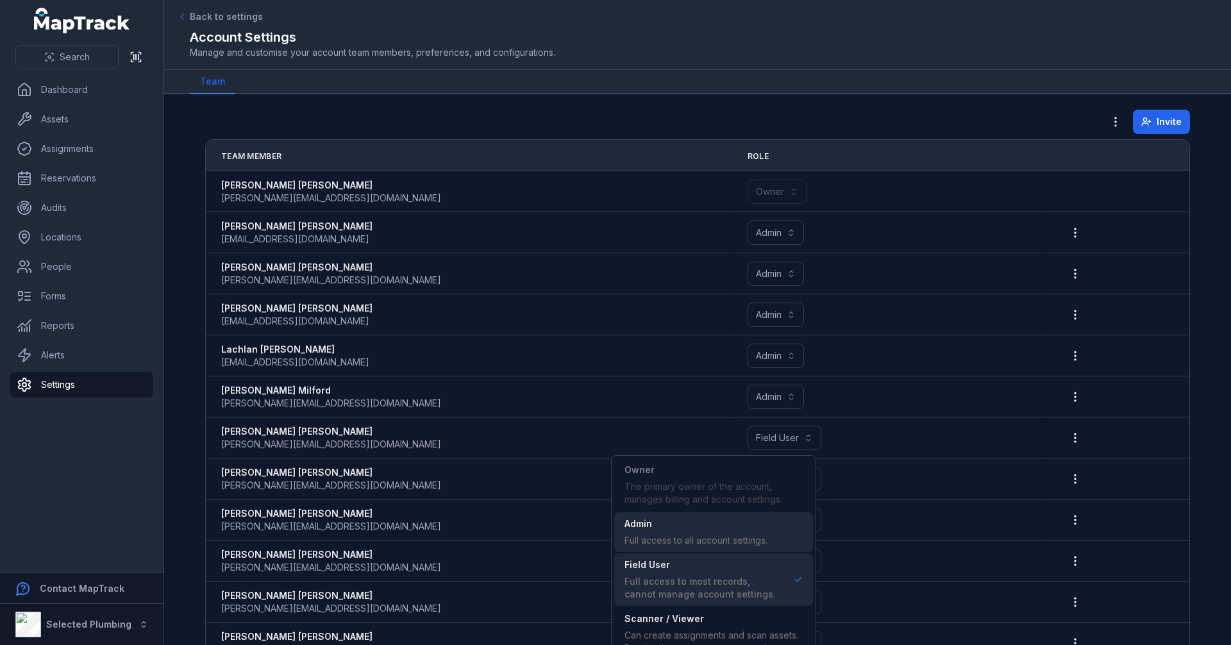
click at [688, 527] on div "Admin" at bounding box center [695, 523] width 143 height 13
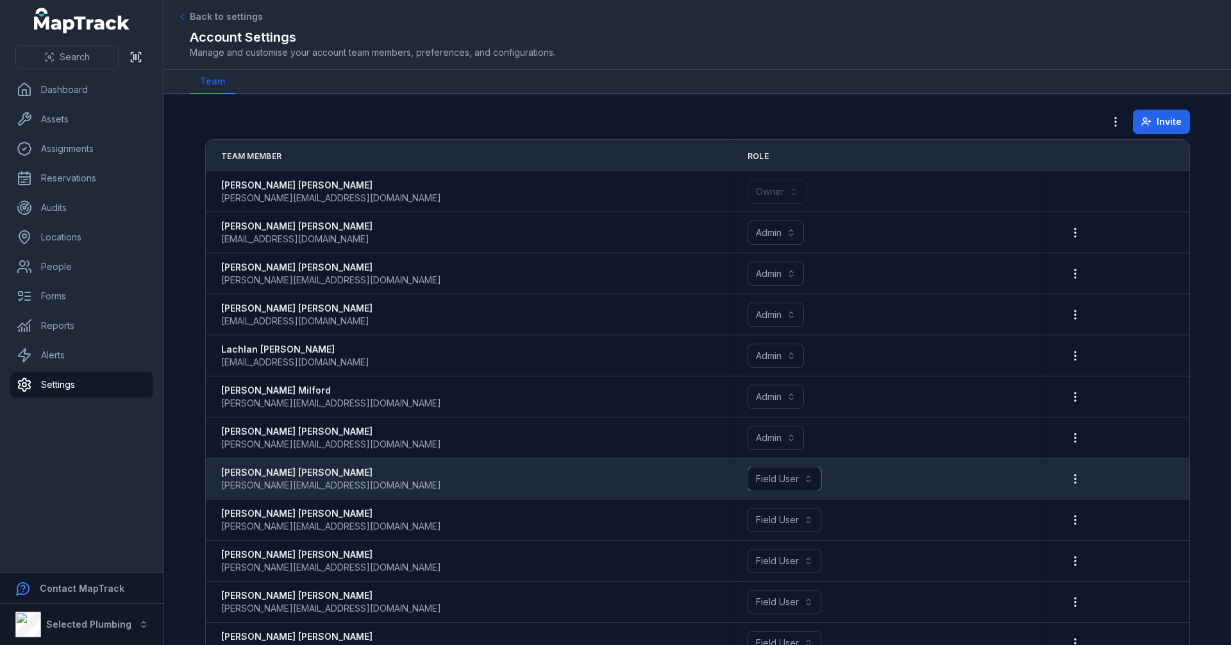
click at [776, 479] on button "Field User ******" at bounding box center [784, 479] width 74 height 24
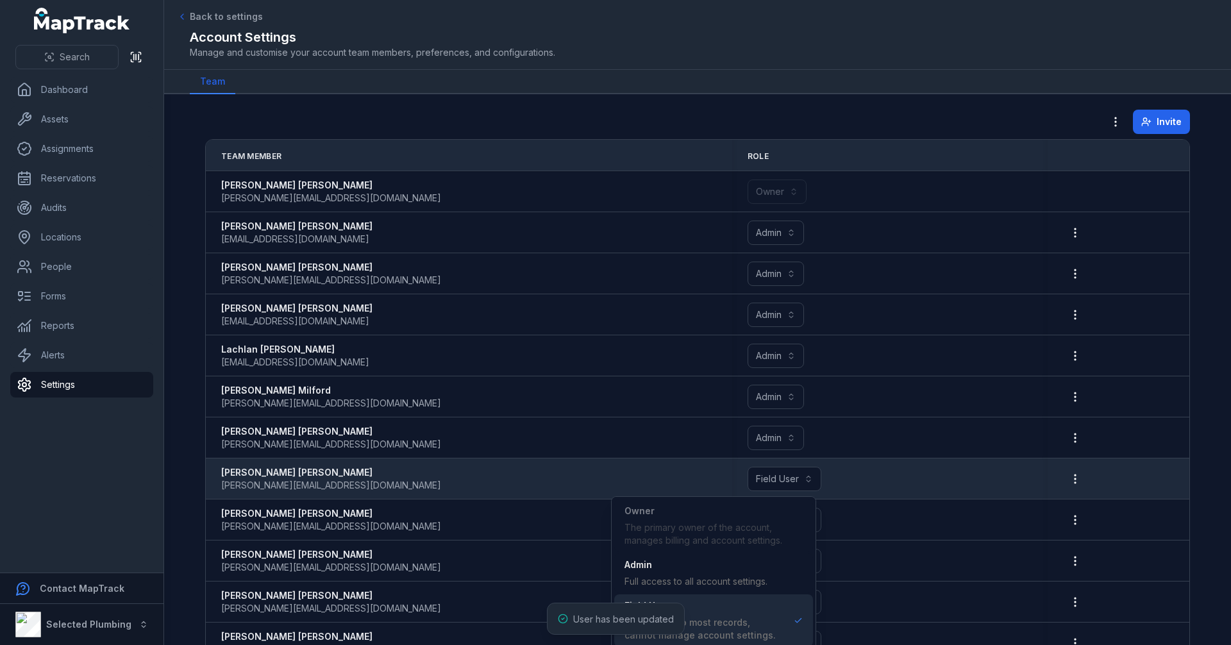
scroll to position [2, 0]
